Goal: Task Accomplishment & Management: Manage account settings

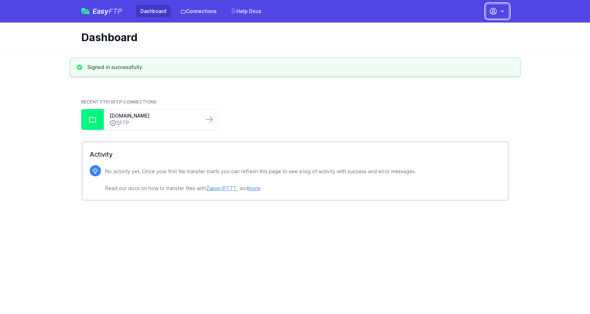
click at [493, 12] on icon "button" at bounding box center [493, 11] width 6 height 6
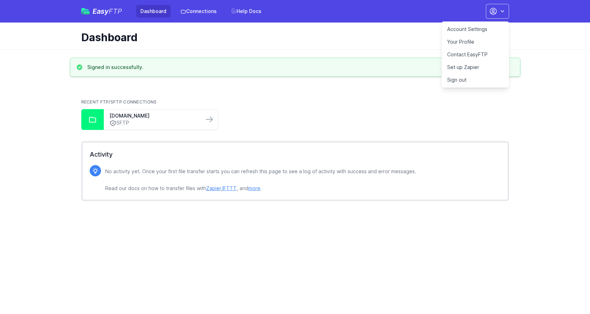
click at [480, 28] on link "Account Settings" at bounding box center [475, 29] width 68 height 13
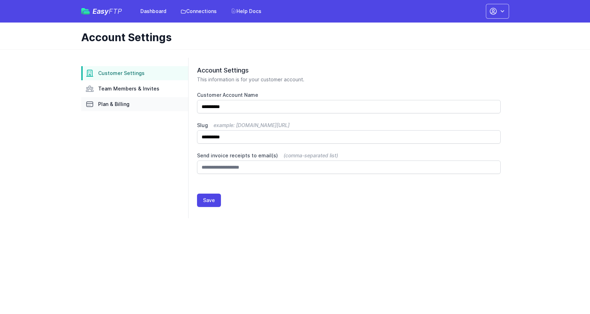
click at [119, 105] on span "Plan & Billing" at bounding box center [113, 104] width 31 height 7
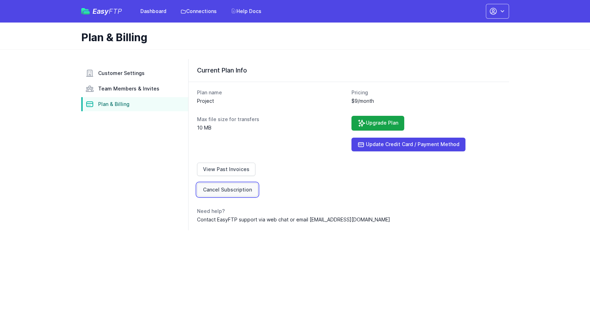
click at [232, 190] on link "Cancel Subscription" at bounding box center [227, 189] width 61 height 13
